Goal: Task Accomplishment & Management: Manage account settings

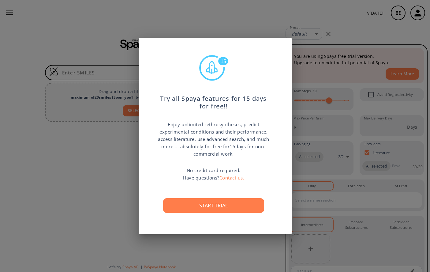
click at [358, 107] on div "15 Try all Spaya features for 15 days for free!! Enjoy unlimited rethrosynthese…" at bounding box center [215, 136] width 430 height 272
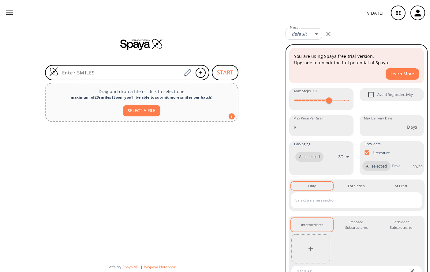
click at [416, 16] on icon "button" at bounding box center [418, 12] width 7 height 7
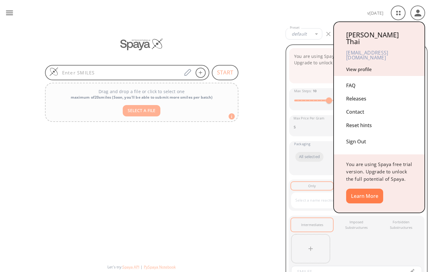
click at [368, 66] on link "View profile" at bounding box center [359, 69] width 26 height 6
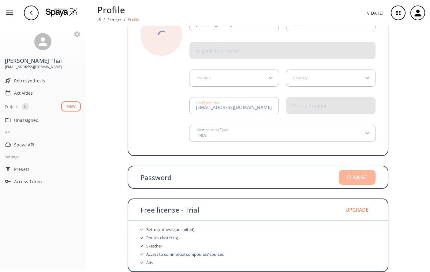
click at [364, 177] on button "Change" at bounding box center [357, 177] width 37 height 15
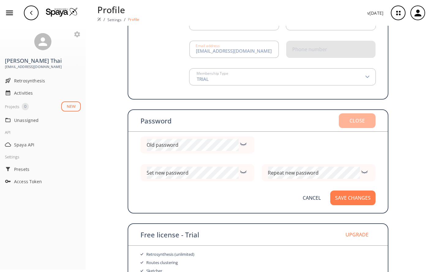
scroll to position [97, 0]
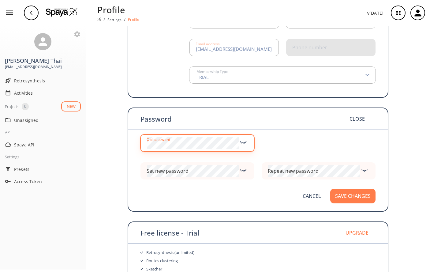
click at [246, 135] on div "Old password" at bounding box center [198, 142] width 114 height 17
click at [244, 142] on icon at bounding box center [243, 141] width 9 height 7
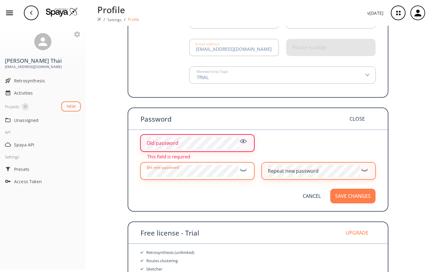
click at [301, 172] on div "Repeat new password" at bounding box center [293, 170] width 51 height 5
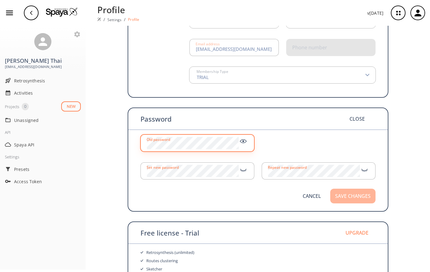
click at [363, 195] on button "Save changes" at bounding box center [352, 196] width 45 height 15
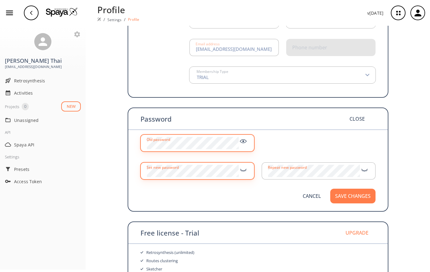
click at [244, 172] on icon at bounding box center [243, 169] width 9 height 7
click at [364, 170] on icon at bounding box center [364, 169] width 9 height 7
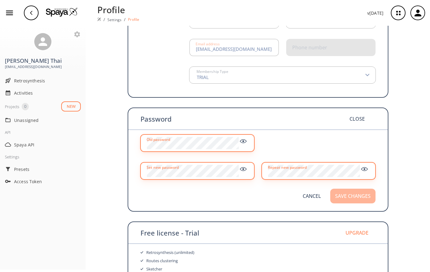
click at [359, 196] on button "Save changes" at bounding box center [352, 196] width 45 height 15
click at [363, 194] on button "Save changes" at bounding box center [352, 196] width 45 height 15
click at [362, 194] on button "Save changes" at bounding box center [352, 196] width 45 height 15
click at [360, 197] on button "Save changes" at bounding box center [352, 196] width 45 height 15
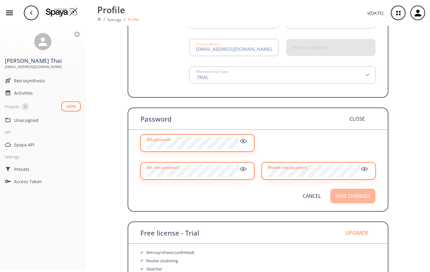
click at [358, 197] on button "Save changes" at bounding box center [352, 196] width 45 height 15
click at [358, 195] on button "Save changes" at bounding box center [352, 196] width 45 height 15
click at [355, 195] on button "Save changes" at bounding box center [352, 196] width 45 height 15
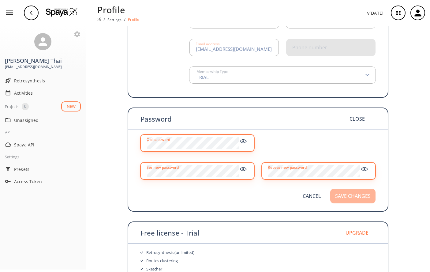
click at [355, 195] on button "Save changes" at bounding box center [352, 196] width 45 height 15
click at [353, 196] on button "Save changes" at bounding box center [352, 196] width 45 height 15
click at [352, 196] on button "Save changes" at bounding box center [352, 196] width 45 height 15
click at [351, 197] on button "Save changes" at bounding box center [352, 196] width 45 height 15
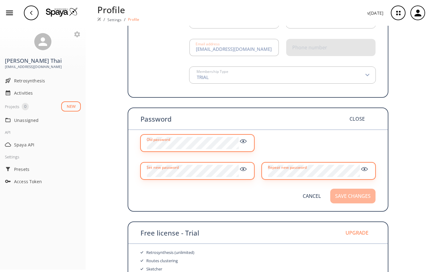
click at [352, 197] on button "Save changes" at bounding box center [352, 196] width 45 height 15
click at [351, 197] on button "Save changes" at bounding box center [352, 196] width 45 height 15
click at [350, 196] on button "Save changes" at bounding box center [352, 196] width 45 height 15
click at [349, 196] on button "Save changes" at bounding box center [352, 196] width 45 height 15
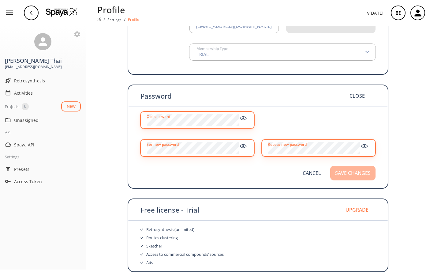
click at [364, 168] on button "Save changes" at bounding box center [352, 173] width 45 height 15
click at [360, 176] on button "Save changes" at bounding box center [352, 173] width 45 height 15
click at [359, 175] on button "Save changes" at bounding box center [352, 173] width 45 height 15
click at [359, 174] on button "Save changes" at bounding box center [352, 173] width 45 height 15
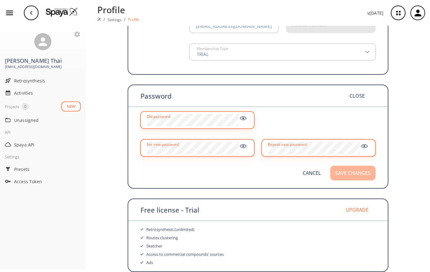
click at [359, 174] on button "Save changes" at bounding box center [352, 173] width 45 height 15
click at [357, 177] on button "Save changes" at bounding box center [352, 173] width 45 height 15
click at [358, 177] on button "Save changes" at bounding box center [352, 173] width 45 height 15
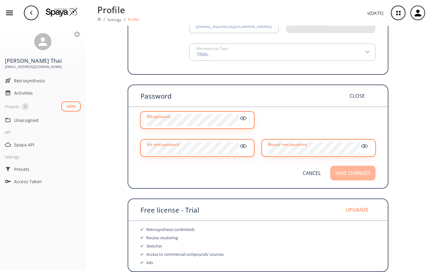
click at [359, 174] on button "Save changes" at bounding box center [352, 173] width 45 height 15
click at [358, 174] on button "Save changes" at bounding box center [352, 173] width 45 height 15
click at [361, 173] on button "Save changes" at bounding box center [352, 173] width 45 height 15
click at [360, 174] on button "Save changes" at bounding box center [352, 173] width 45 height 15
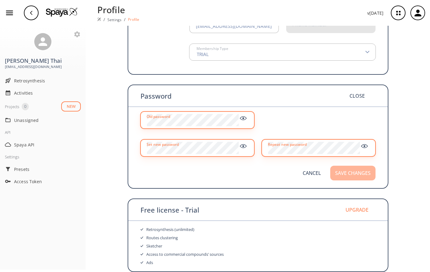
click at [360, 174] on button "Save changes" at bounding box center [352, 173] width 45 height 15
click at [360, 175] on button "Save changes" at bounding box center [352, 173] width 45 height 15
click at [361, 174] on button "Save changes" at bounding box center [352, 173] width 45 height 15
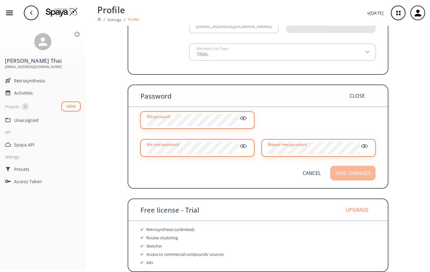
click at [362, 174] on button "Save changes" at bounding box center [352, 173] width 45 height 15
click at [361, 173] on button "Save changes" at bounding box center [352, 173] width 45 height 15
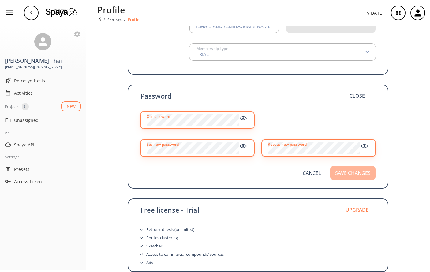
click at [361, 173] on button "Save changes" at bounding box center [352, 173] width 45 height 15
click at [363, 172] on button "Save changes" at bounding box center [352, 173] width 45 height 15
click at [362, 172] on button "Save changes" at bounding box center [352, 173] width 45 height 15
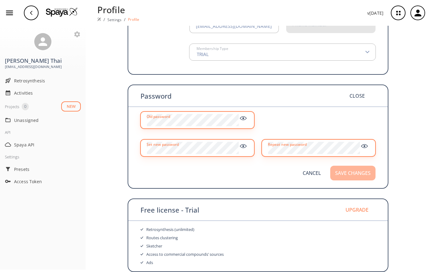
click at [361, 171] on button "Save changes" at bounding box center [352, 173] width 45 height 15
click at [362, 170] on button "Save changes" at bounding box center [352, 173] width 45 height 15
click at [360, 171] on button "Save changes" at bounding box center [352, 173] width 45 height 15
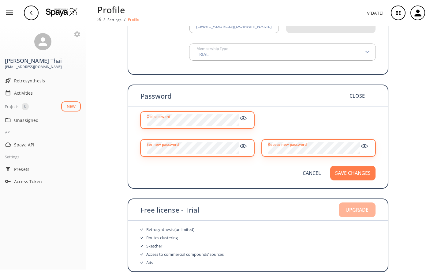
click at [361, 209] on button "Upgrade" at bounding box center [357, 209] width 37 height 15
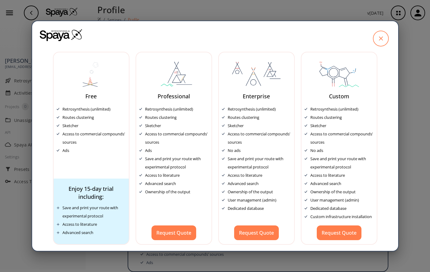
click at [378, 35] on icon at bounding box center [380, 38] width 15 height 15
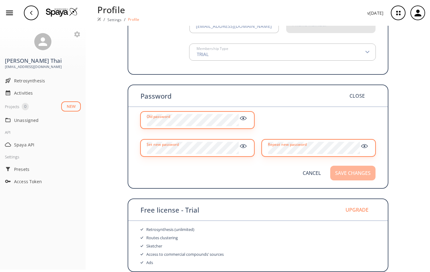
click at [361, 171] on button "Save changes" at bounding box center [352, 173] width 45 height 15
click at [363, 176] on button "Save changes" at bounding box center [352, 173] width 45 height 15
click at [363, 173] on button "Save changes" at bounding box center [352, 173] width 45 height 15
click at [362, 172] on button "Save changes" at bounding box center [352, 173] width 45 height 15
click at [365, 170] on button "Save changes" at bounding box center [352, 173] width 45 height 15
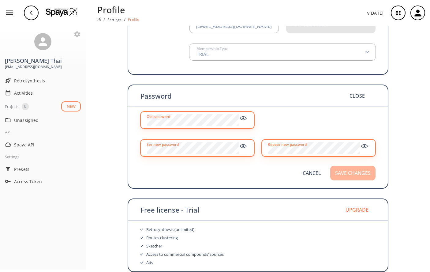
click at [365, 170] on button "Save changes" at bounding box center [352, 173] width 45 height 15
click at [360, 172] on button "Save changes" at bounding box center [352, 173] width 45 height 15
click at [361, 172] on button "Save changes" at bounding box center [352, 173] width 45 height 15
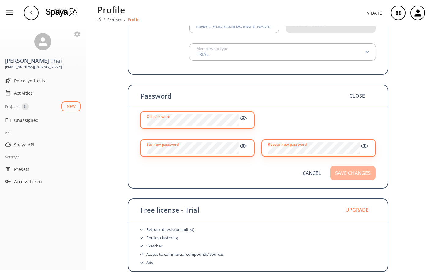
click at [360, 173] on button "Save changes" at bounding box center [352, 173] width 45 height 15
click at [362, 172] on button "Save changes" at bounding box center [352, 173] width 45 height 15
click at [361, 174] on button "Save changes" at bounding box center [352, 173] width 45 height 15
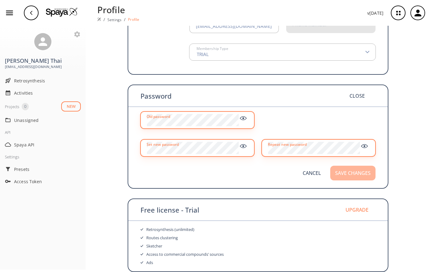
click at [361, 174] on button "Save changes" at bounding box center [352, 173] width 45 height 15
click at [360, 174] on button "Save changes" at bounding box center [352, 173] width 45 height 15
click at [367, 147] on icon at bounding box center [364, 145] width 6 height 3
click at [368, 146] on icon at bounding box center [364, 146] width 9 height 7
click at [357, 173] on button "Save changes" at bounding box center [352, 173] width 45 height 15
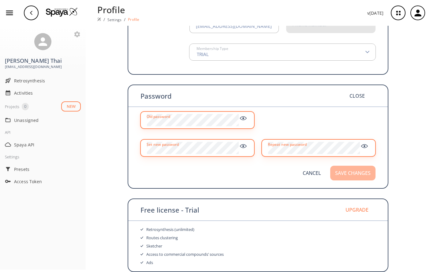
click at [358, 173] on button "Save changes" at bounding box center [352, 173] width 45 height 15
click at [357, 173] on button "Save changes" at bounding box center [352, 173] width 45 height 15
click at [360, 174] on button "Save changes" at bounding box center [352, 173] width 45 height 15
click at [357, 173] on button "Save changes" at bounding box center [352, 173] width 45 height 15
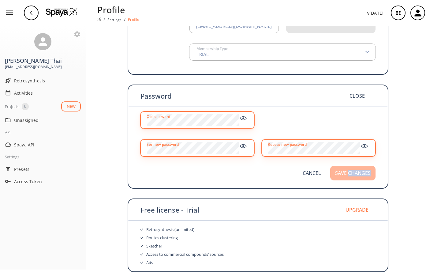
click at [363, 178] on button "Save changes" at bounding box center [352, 173] width 45 height 15
click at [395, 170] on div "Member Information Change C Select image [PERSON_NAME] First Name Thai Last Nam…" at bounding box center [258, 89] width 276 height 366
click at [372, 171] on button "Save changes" at bounding box center [352, 173] width 45 height 15
click at [370, 172] on button "Save changes" at bounding box center [352, 173] width 45 height 15
click at [371, 172] on button "Save changes" at bounding box center [352, 173] width 45 height 15
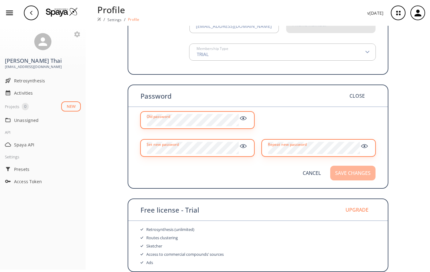
click at [371, 172] on button "Save changes" at bounding box center [352, 173] width 45 height 15
click at [369, 172] on button "Save changes" at bounding box center [352, 173] width 45 height 15
click at [366, 172] on button "Save changes" at bounding box center [352, 173] width 45 height 15
click at [362, 176] on button "Save changes" at bounding box center [352, 173] width 45 height 15
click at [363, 173] on button "Save changes" at bounding box center [352, 173] width 45 height 15
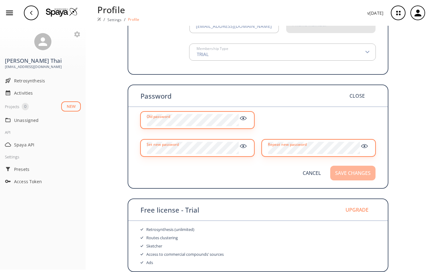
click at [362, 174] on button "Save changes" at bounding box center [352, 173] width 45 height 15
click at [363, 173] on button "Save changes" at bounding box center [352, 173] width 45 height 15
click at [366, 169] on button "Save changes" at bounding box center [352, 173] width 45 height 15
click at [367, 145] on icon at bounding box center [364, 145] width 6 height 3
click at [364, 145] on icon at bounding box center [364, 146] width 9 height 7
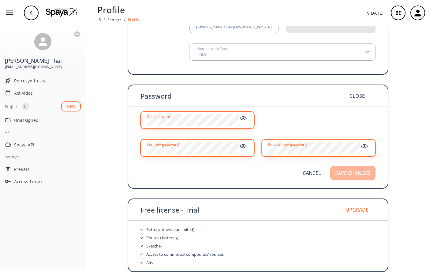
click at [353, 172] on button "Save changes" at bounding box center [352, 173] width 45 height 15
click at [356, 174] on button "Save changes" at bounding box center [352, 173] width 45 height 15
click at [361, 176] on button "Save changes" at bounding box center [352, 173] width 45 height 15
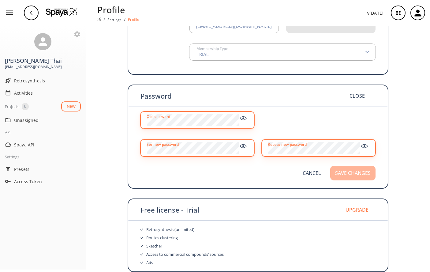
click at [361, 175] on button "Save changes" at bounding box center [352, 173] width 45 height 15
click at [362, 173] on button "Save changes" at bounding box center [352, 173] width 45 height 15
click at [360, 174] on button "Save changes" at bounding box center [352, 173] width 45 height 15
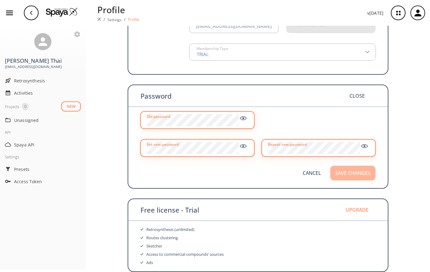
click at [359, 170] on button "Save changes" at bounding box center [352, 173] width 45 height 15
click at [362, 169] on button "Save changes" at bounding box center [352, 173] width 45 height 15
click at [361, 175] on button "Save changes" at bounding box center [352, 173] width 45 height 15
click at [357, 173] on button "Save changes" at bounding box center [352, 173] width 45 height 15
click at [338, 174] on button "Save changes" at bounding box center [352, 173] width 45 height 15
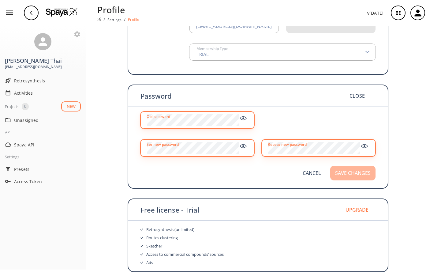
click at [338, 174] on button "Save changes" at bounding box center [352, 173] width 45 height 15
click at [341, 176] on button "Save changes" at bounding box center [352, 173] width 45 height 15
click at [351, 175] on button "Save changes" at bounding box center [352, 173] width 45 height 15
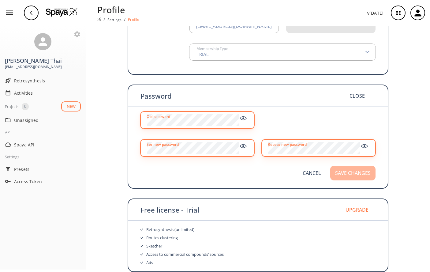
click at [358, 175] on button "Save changes" at bounding box center [352, 173] width 45 height 15
click at [362, 172] on button "Save changes" at bounding box center [352, 173] width 45 height 15
click at [363, 172] on button "Save changes" at bounding box center [352, 173] width 45 height 15
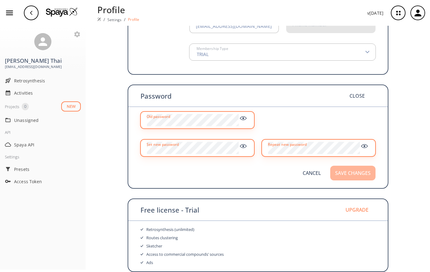
click at [363, 172] on button "Save changes" at bounding box center [352, 173] width 45 height 15
click at [360, 95] on button "Close" at bounding box center [357, 96] width 37 height 15
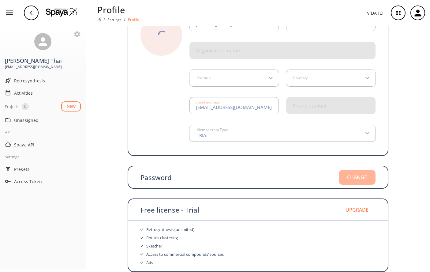
scroll to position [39, 0]
click at [362, 175] on button "Change" at bounding box center [357, 177] width 37 height 15
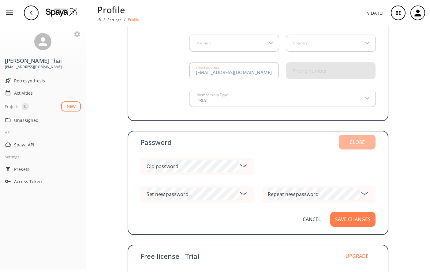
scroll to position [117, 0]
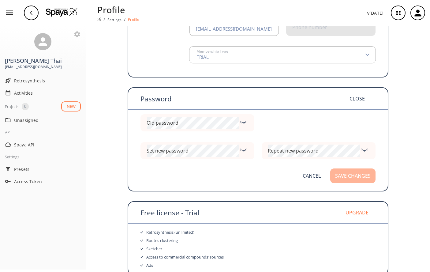
click at [364, 178] on button "Save changes" at bounding box center [352, 175] width 45 height 15
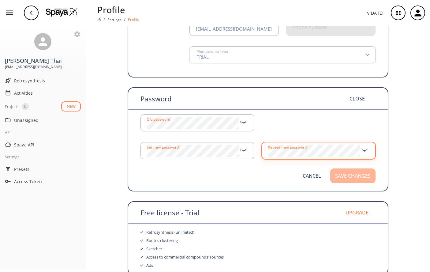
click at [361, 179] on button "Save changes" at bounding box center [352, 175] width 45 height 15
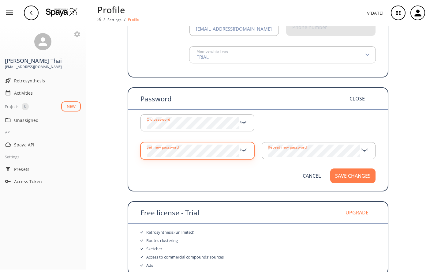
click at [244, 150] on icon at bounding box center [243, 149] width 9 height 7
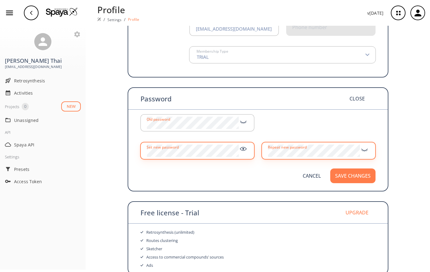
click at [366, 151] on icon at bounding box center [364, 149] width 9 height 7
click at [354, 172] on button "Save changes" at bounding box center [352, 175] width 45 height 15
click at [360, 175] on button "Save changes" at bounding box center [352, 175] width 45 height 15
click at [238, 115] on div "Old password" at bounding box center [198, 122] width 114 height 17
click at [243, 120] on icon at bounding box center [243, 121] width 9 height 7
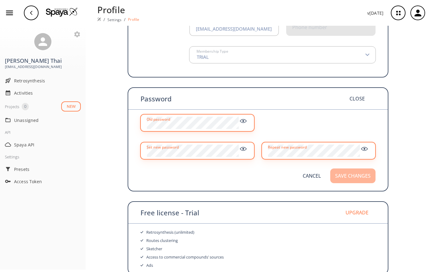
click at [367, 175] on button "Save changes" at bounding box center [352, 175] width 45 height 15
click at [366, 177] on button "Save changes" at bounding box center [352, 175] width 45 height 15
click at [364, 177] on button "Save changes" at bounding box center [352, 175] width 45 height 15
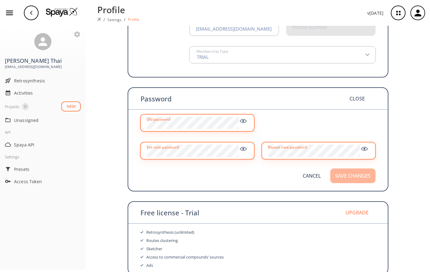
click at [363, 177] on button "Save changes" at bounding box center [352, 175] width 45 height 15
click at [364, 175] on button "Save changes" at bounding box center [352, 175] width 45 height 15
click at [363, 174] on button "Save changes" at bounding box center [352, 175] width 45 height 15
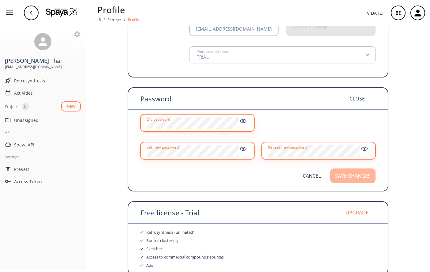
click at [361, 174] on button "Save changes" at bounding box center [352, 175] width 45 height 15
click at [361, 173] on button "Save changes" at bounding box center [352, 175] width 45 height 15
click at [357, 175] on button "Save changes" at bounding box center [352, 175] width 45 height 15
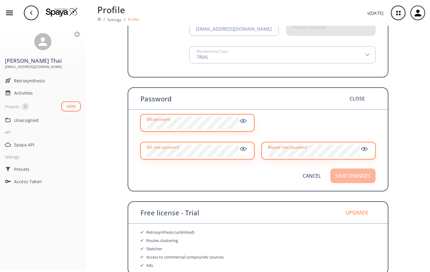
click at [357, 175] on button "Save changes" at bounding box center [352, 175] width 45 height 15
click at [359, 174] on button "Save changes" at bounding box center [352, 175] width 45 height 15
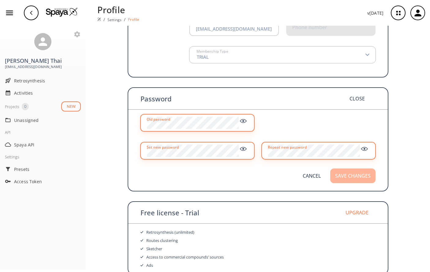
click at [360, 173] on button "Save changes" at bounding box center [352, 175] width 45 height 15
click at [361, 173] on button "Save changes" at bounding box center [352, 175] width 45 height 15
click at [359, 175] on button "Save changes" at bounding box center [352, 175] width 45 height 15
click at [358, 175] on button "Save changes" at bounding box center [352, 175] width 45 height 15
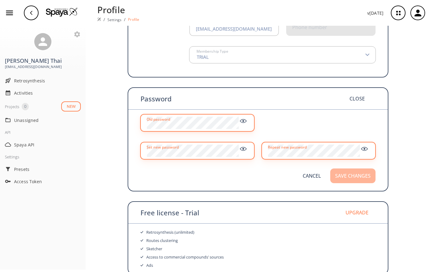
click at [359, 173] on button "Save changes" at bounding box center [352, 175] width 45 height 15
click at [361, 171] on button "Save changes" at bounding box center [352, 175] width 45 height 15
click at [360, 176] on button "Save changes" at bounding box center [352, 175] width 45 height 15
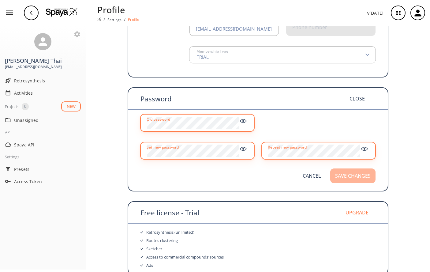
click at [360, 175] on button "Save changes" at bounding box center [352, 175] width 45 height 15
click at [406, 131] on div "Member Information Change C Select image [PERSON_NAME] First Name Thai Last Nam…" at bounding box center [258, 92] width 345 height 366
click at [366, 176] on button "Save changes" at bounding box center [352, 175] width 45 height 15
click at [349, 173] on button "Save changes" at bounding box center [352, 175] width 45 height 15
click at [349, 172] on button "Save changes" at bounding box center [352, 175] width 45 height 15
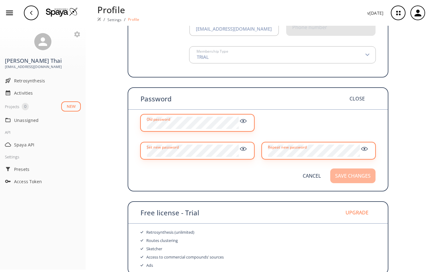
click at [354, 175] on button "Save changes" at bounding box center [352, 175] width 45 height 15
click at [353, 174] on button "Save changes" at bounding box center [352, 175] width 45 height 15
click at [358, 170] on button "Save changes" at bounding box center [352, 175] width 45 height 15
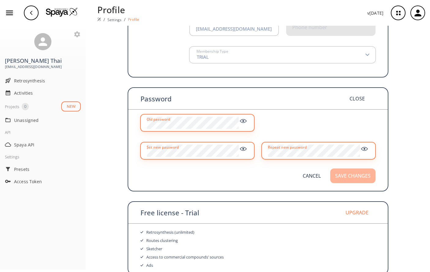
click at [361, 173] on button "Save changes" at bounding box center [352, 175] width 45 height 15
click at [364, 174] on button "Save changes" at bounding box center [352, 175] width 45 height 15
